Goal: Task Accomplishment & Management: Use online tool/utility

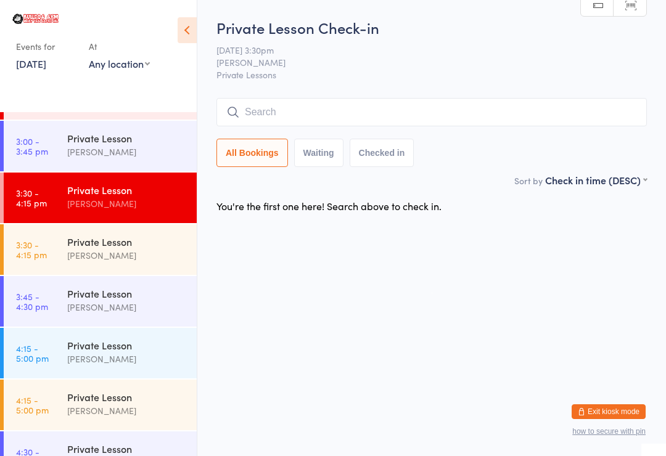
scroll to position [1128, 0]
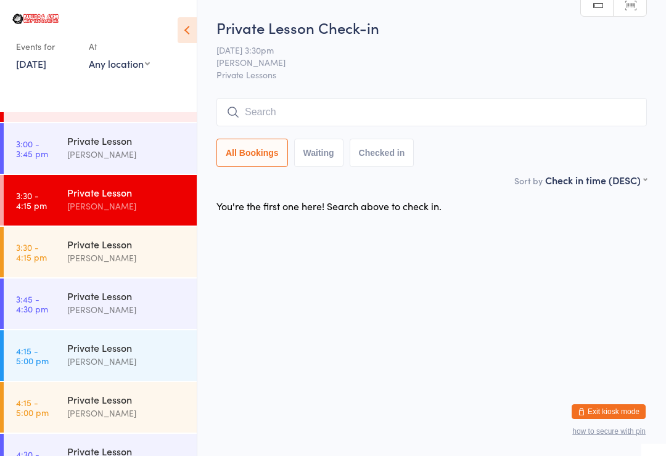
click at [23, 146] on time "3:00 - 3:45 pm" at bounding box center [32, 149] width 32 height 20
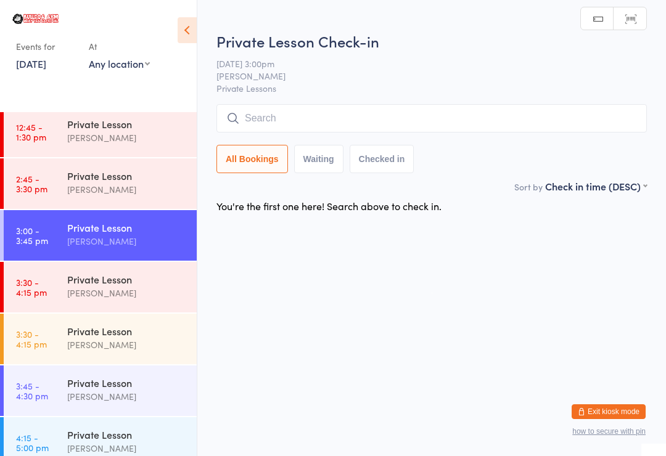
scroll to position [1041, 0]
click at [34, 172] on link "2:45 - 3:30 pm Private Lesson [PERSON_NAME]" at bounding box center [100, 184] width 193 height 51
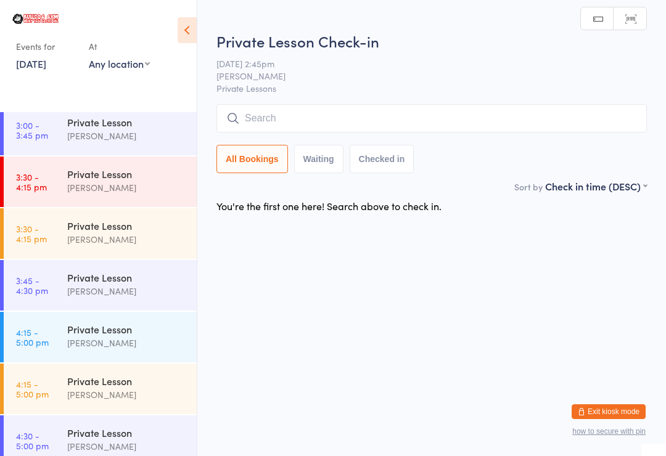
scroll to position [1147, 0]
click at [38, 333] on time "4:15 - 5:00 pm" at bounding box center [32, 337] width 33 height 20
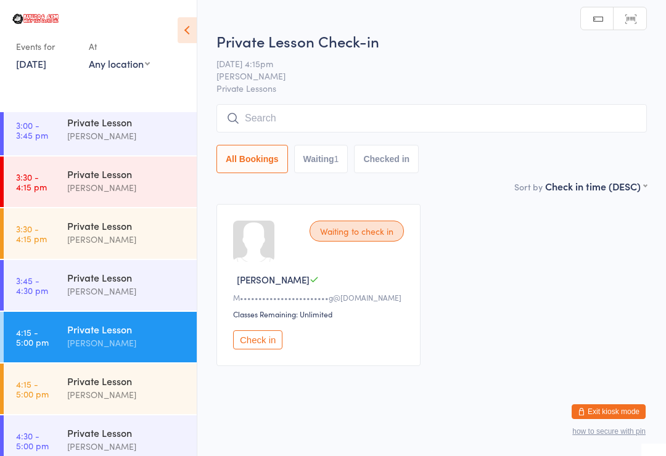
click at [273, 345] on button "Check in" at bounding box center [257, 340] width 49 height 19
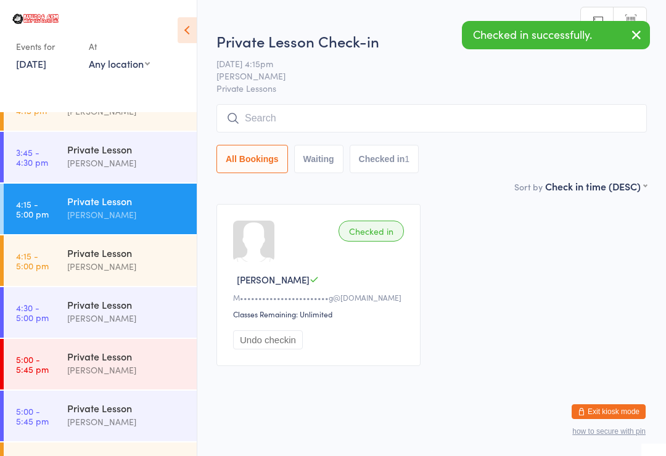
scroll to position [1276, 0]
click at [38, 258] on time "4:15 - 5:00 pm" at bounding box center [32, 260] width 33 height 20
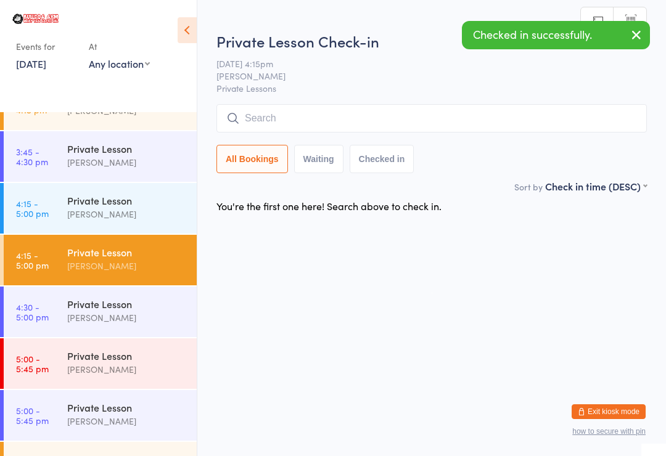
click at [46, 311] on time "4:30 - 5:00 pm" at bounding box center [32, 312] width 33 height 20
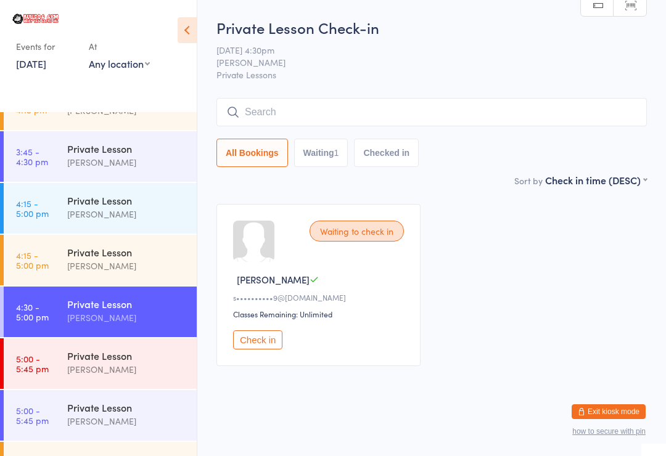
click at [262, 332] on div "Waiting to check in [PERSON_NAME] D s••••••••••9@[DOMAIN_NAME] Classes Remainin…" at bounding box center [318, 285] width 204 height 162
click at [257, 348] on button "Check in" at bounding box center [257, 340] width 49 height 19
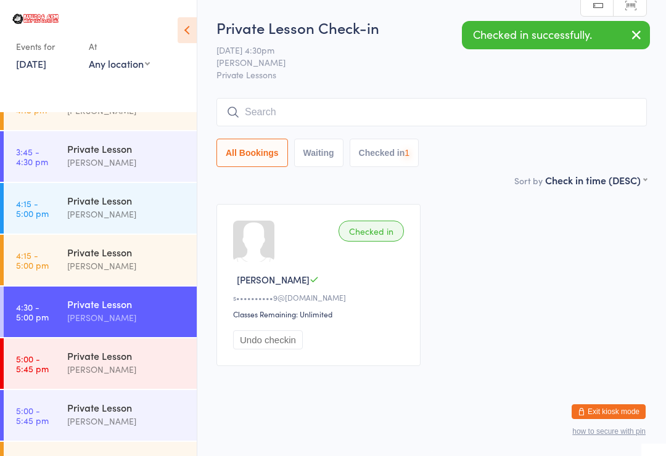
click at [99, 382] on div "Private Lesson [PERSON_NAME]" at bounding box center [131, 363] width 129 height 49
